Goal: Task Accomplishment & Management: Complete application form

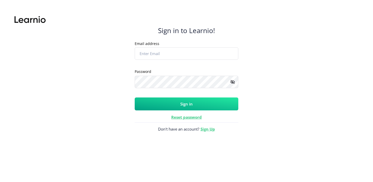
click at [161, 55] on input "Email address" at bounding box center [187, 53] width 104 height 12
click at [87, 114] on div "Sign in to Learnio! Email address Placeholder Password Placeholder Sign in Rese…" at bounding box center [186, 95] width 354 height 173
click at [207, 128] on link "Sign Up" at bounding box center [207, 129] width 15 height 5
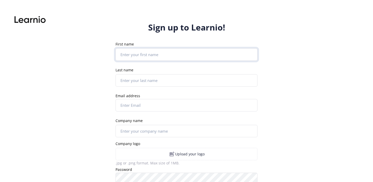
click at [132, 56] on input "First name" at bounding box center [187, 54] width 142 height 12
type input "Diego"
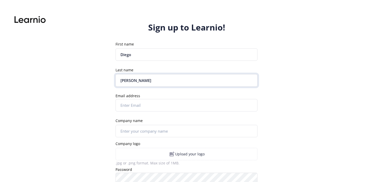
type input "Silva"
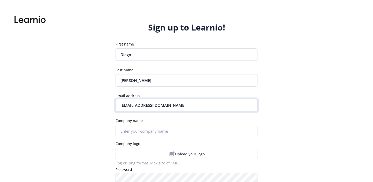
click at [175, 104] on input "diego.lucasilva@gmailc.om" at bounding box center [187, 105] width 142 height 12
type input "[EMAIL_ADDRESS][DOMAIN_NAME]"
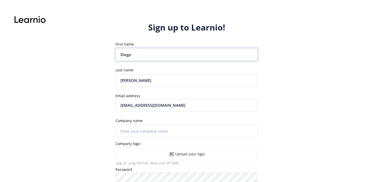
click at [123, 51] on input "Diego" at bounding box center [187, 54] width 142 height 12
type input "J"
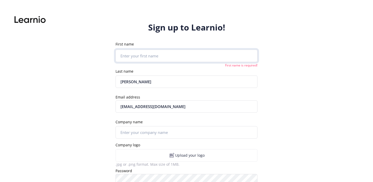
type input "D"
type input "J"
type input "U"
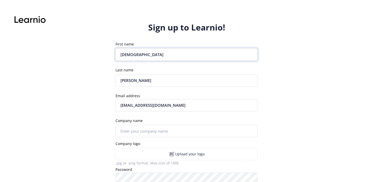
type input "Jus"
click at [121, 82] on input "Silva" at bounding box center [187, 80] width 142 height 12
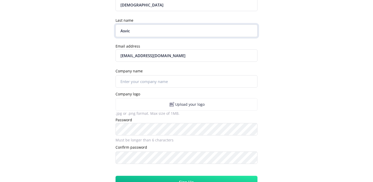
scroll to position [52, 0]
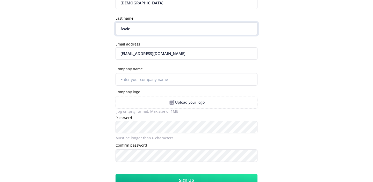
type input "Asvic"
click at [126, 81] on input "Company name" at bounding box center [187, 79] width 142 height 12
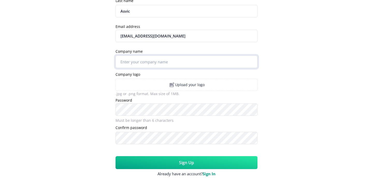
scroll to position [75, 0]
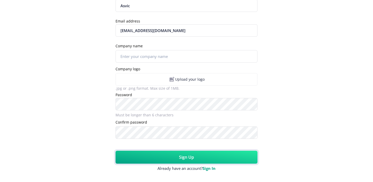
click at [151, 153] on button "Sign Up" at bounding box center [187, 157] width 142 height 13
type input "Jus"
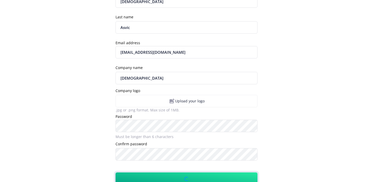
scroll to position [11, 0]
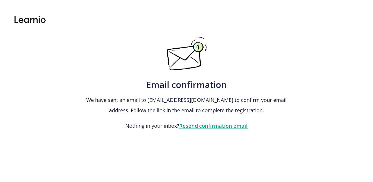
click at [27, 21] on img at bounding box center [30, 20] width 31 height 10
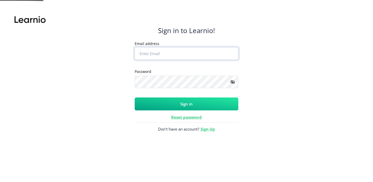
type input "[EMAIL_ADDRESS][DOMAIN_NAME]"
click at [27, 21] on img at bounding box center [30, 20] width 31 height 10
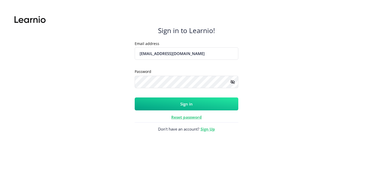
click at [231, 82] on rect at bounding box center [232, 82] width 5 height 5
click at [163, 104] on button "Sign in" at bounding box center [187, 104] width 104 height 13
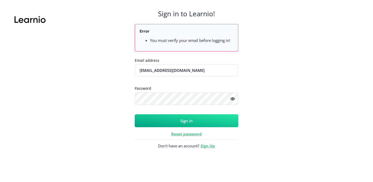
click at [164, 121] on button "Sign in" at bounding box center [187, 120] width 104 height 13
click at [31, 20] on img at bounding box center [30, 20] width 31 height 10
click at [121, 128] on div "Sign in to Learnio! Error You must verify your email before logging in! Email a…" at bounding box center [186, 95] width 354 height 173
click at [140, 31] on b "Error" at bounding box center [145, 30] width 10 height 5
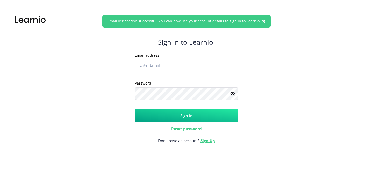
type input "[EMAIL_ADDRESS][DOMAIN_NAME]"
click at [186, 114] on button "Sign in" at bounding box center [187, 115] width 104 height 13
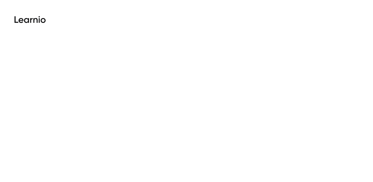
click at [32, 18] on img at bounding box center [30, 20] width 31 height 10
